Goal: Transaction & Acquisition: Purchase product/service

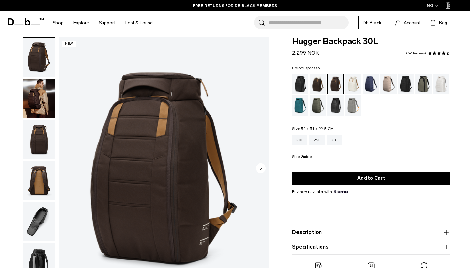
scroll to position [13, 0]
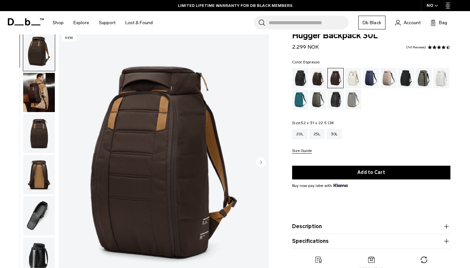
click at [263, 164] on circle "Next slide" at bounding box center [261, 162] width 10 height 10
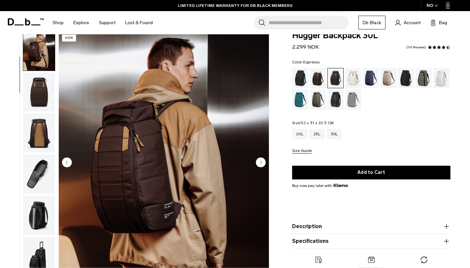
click at [263, 164] on circle "Next slide" at bounding box center [261, 162] width 10 height 10
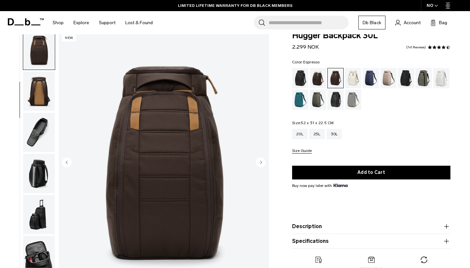
click at [263, 164] on circle "Next slide" at bounding box center [261, 162] width 10 height 10
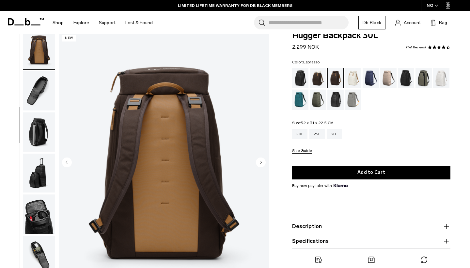
click at [263, 164] on circle "Next slide" at bounding box center [261, 162] width 10 height 10
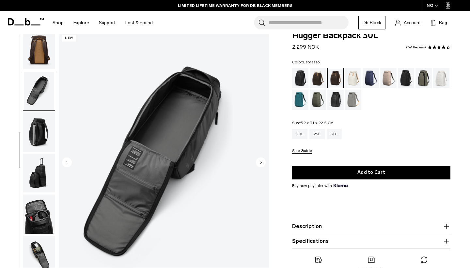
scroll to position [151, 0]
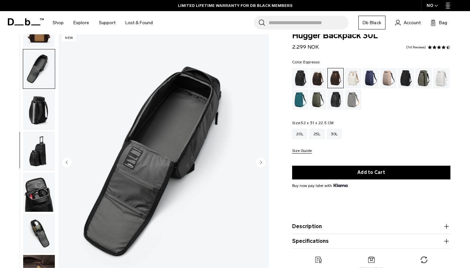
click at [263, 164] on circle "Next slide" at bounding box center [261, 162] width 10 height 10
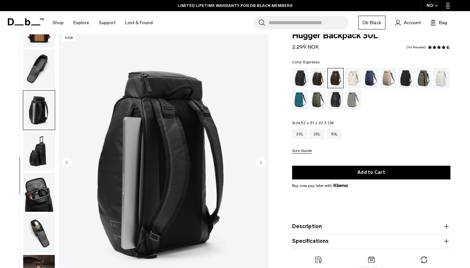
click at [263, 164] on circle "Next slide" at bounding box center [261, 162] width 10 height 10
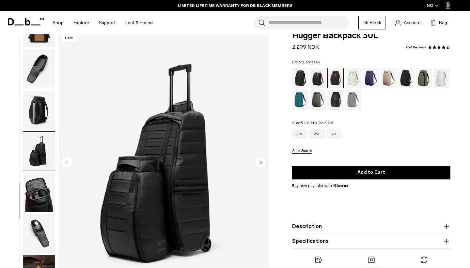
click at [263, 164] on circle "Next slide" at bounding box center [261, 162] width 10 height 10
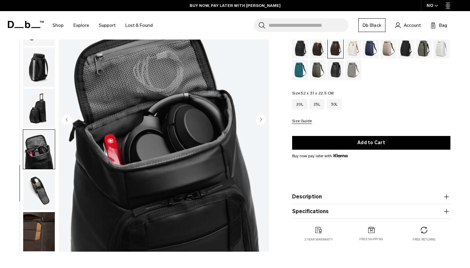
scroll to position [55, 0]
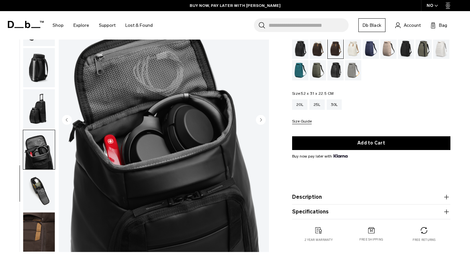
click at [262, 122] on circle "Next slide" at bounding box center [261, 120] width 10 height 10
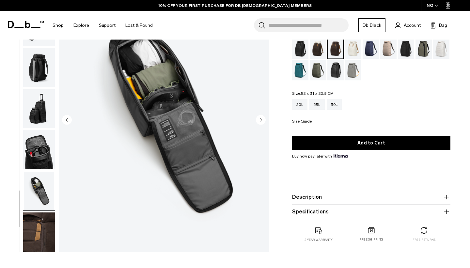
click at [262, 122] on circle "Next slide" at bounding box center [261, 120] width 10 height 10
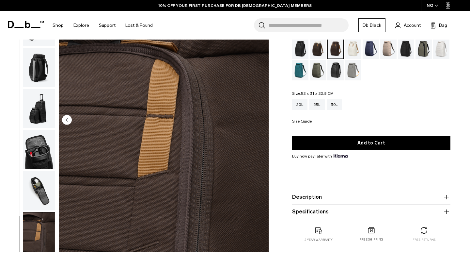
click at [262, 122] on img "10 / 10" at bounding box center [164, 120] width 210 height 262
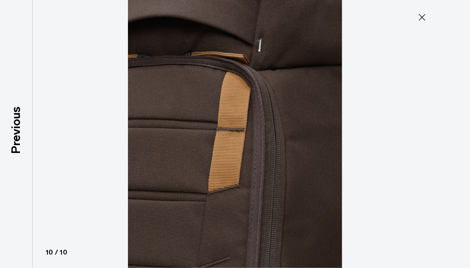
click at [423, 14] on icon at bounding box center [422, 17] width 10 height 10
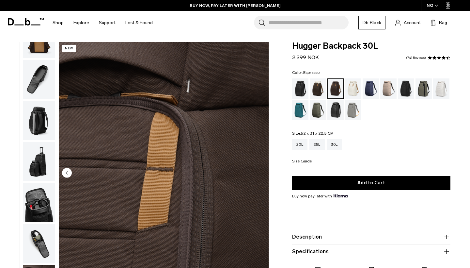
scroll to position [2, 0]
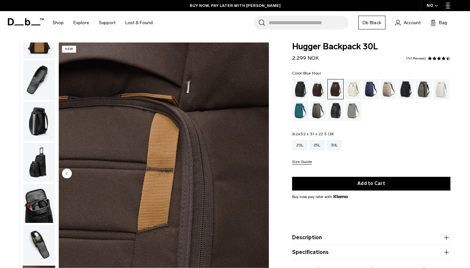
click at [370, 94] on div "Blue Hour" at bounding box center [371, 89] width 17 height 20
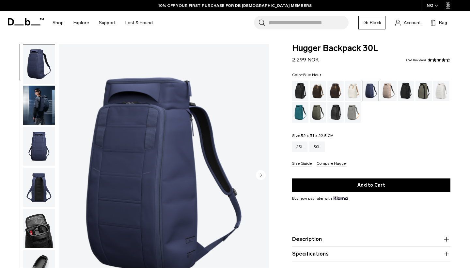
click at [264, 176] on circle "Next slide" at bounding box center [261, 175] width 10 height 10
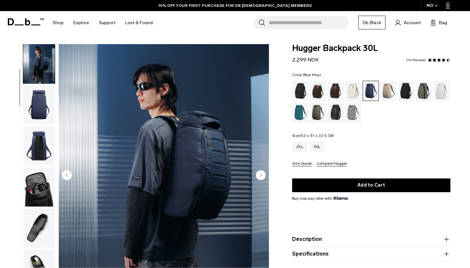
click at [261, 176] on icon "Next slide" at bounding box center [261, 174] width 2 height 3
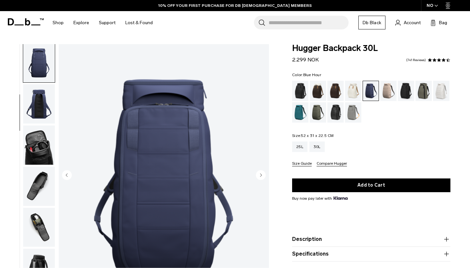
click at [261, 176] on icon "Next slide" at bounding box center [261, 174] width 2 height 3
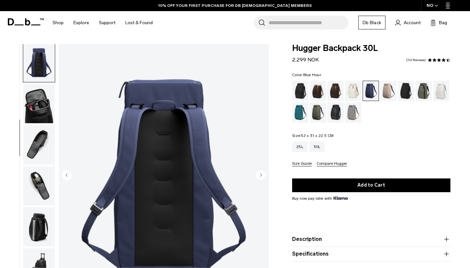
click at [261, 176] on icon "Next slide" at bounding box center [261, 174] width 2 height 3
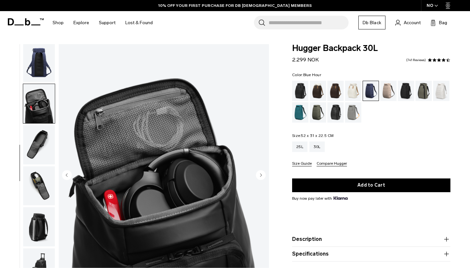
scroll to position [151, 0]
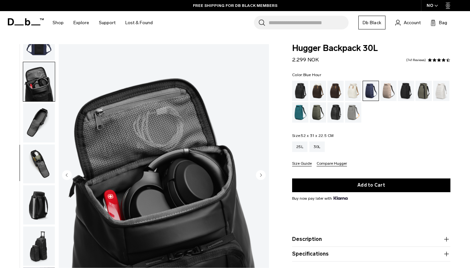
click at [261, 176] on icon "Next slide" at bounding box center [261, 174] width 2 height 3
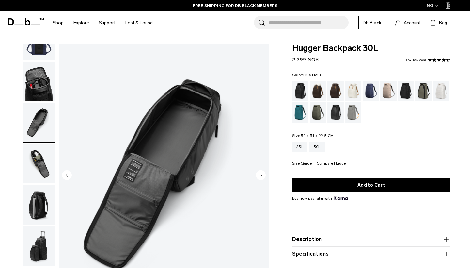
click at [261, 176] on icon "Next slide" at bounding box center [261, 174] width 2 height 3
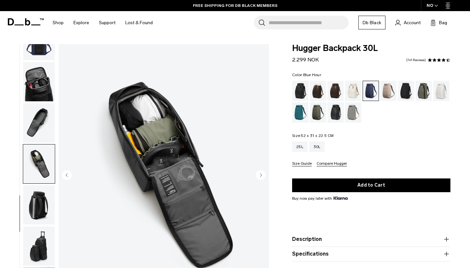
click at [261, 176] on icon "Next slide" at bounding box center [261, 174] width 2 height 3
